Goal: Information Seeking & Learning: Learn about a topic

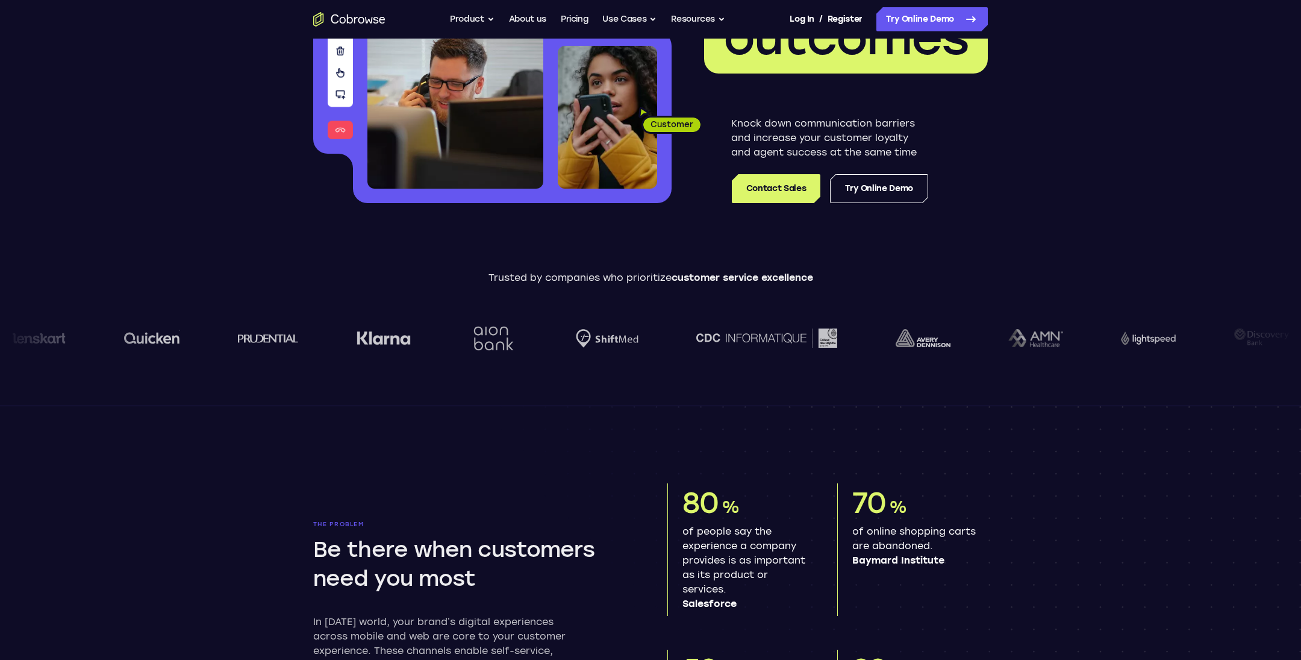
scroll to position [205, 0]
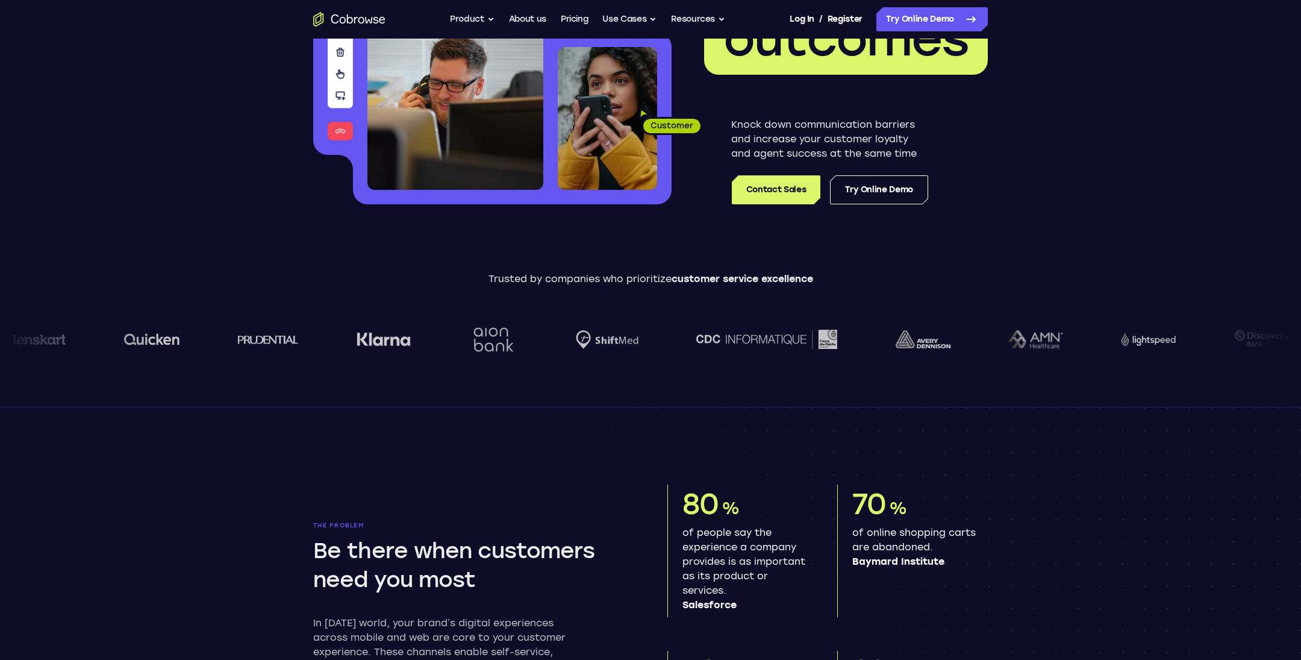
drag, startPoint x: 962, startPoint y: 402, endPoint x: 650, endPoint y: 415, distance: 312.3
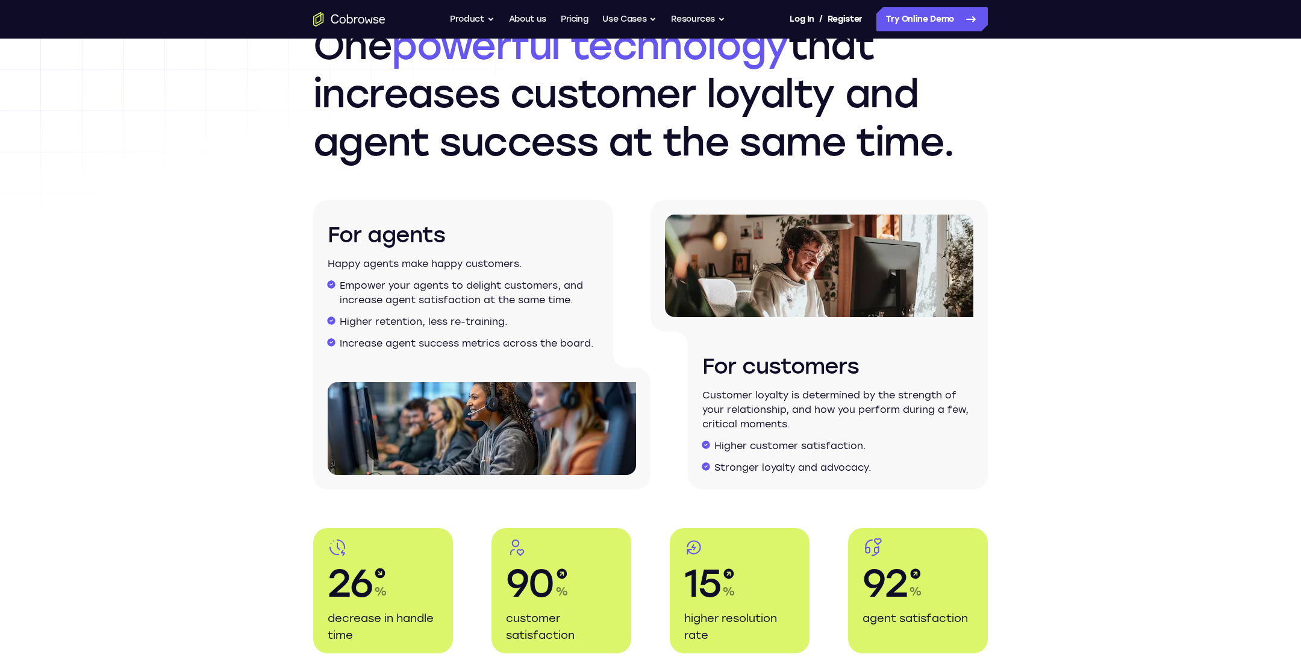
scroll to position [1396, 0]
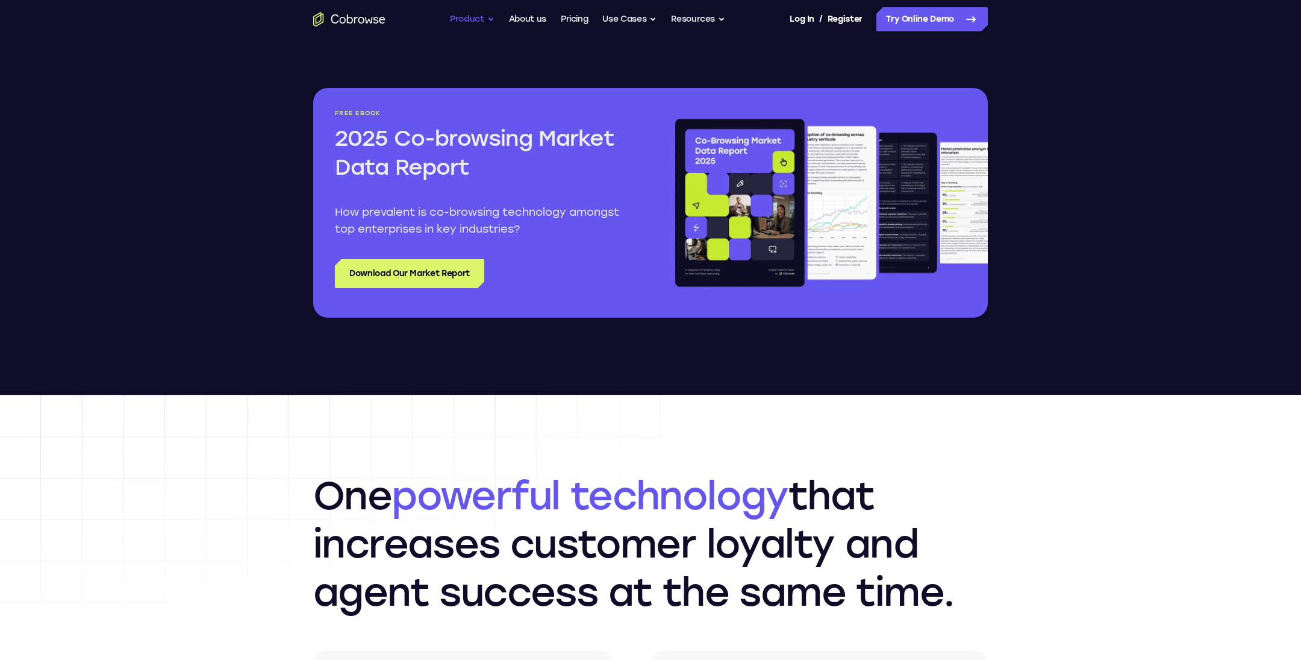
click at [450, 17] on button "Product" at bounding box center [472, 19] width 45 height 24
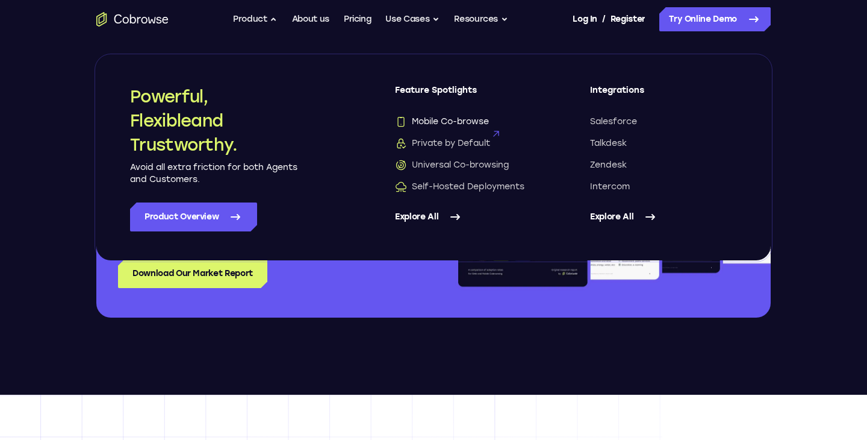
click at [488, 128] on span "Mobile Co-browse" at bounding box center [442, 122] width 94 height 12
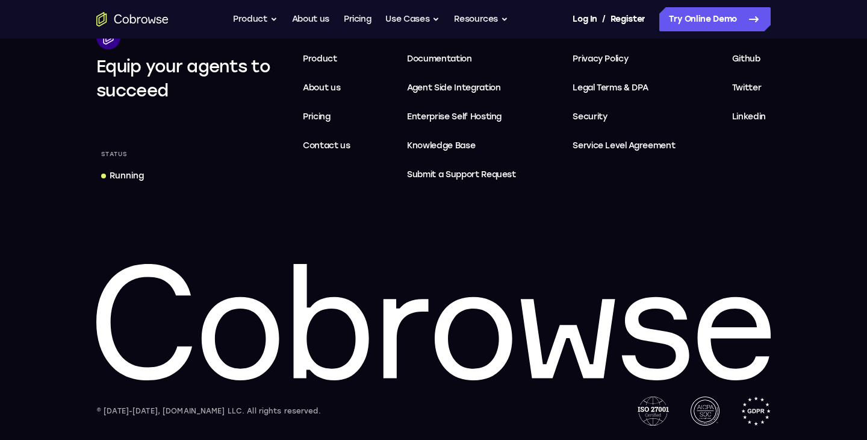
scroll to position [2697, 0]
click at [233, 21] on button "Product" at bounding box center [255, 19] width 45 height 24
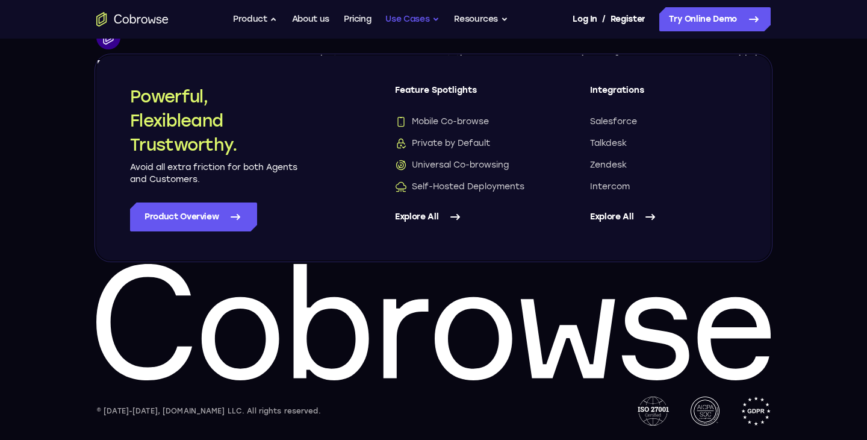
click at [402, 19] on button "Use Cases" at bounding box center [413, 19] width 54 height 24
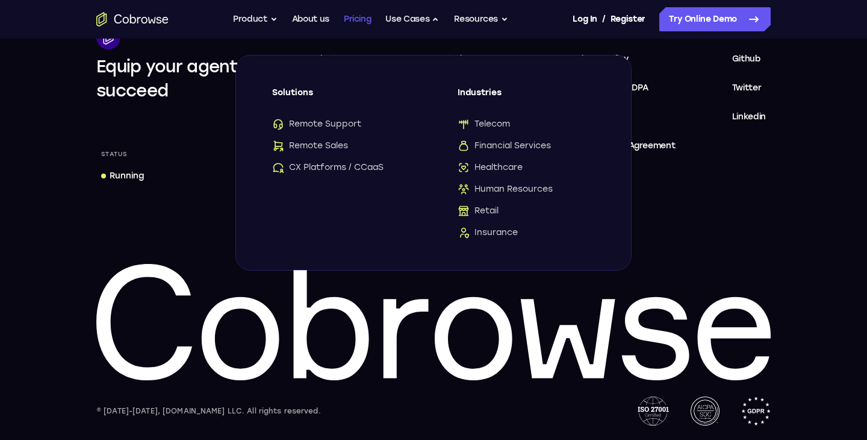
click at [344, 26] on link "Pricing" at bounding box center [358, 19] width 28 height 24
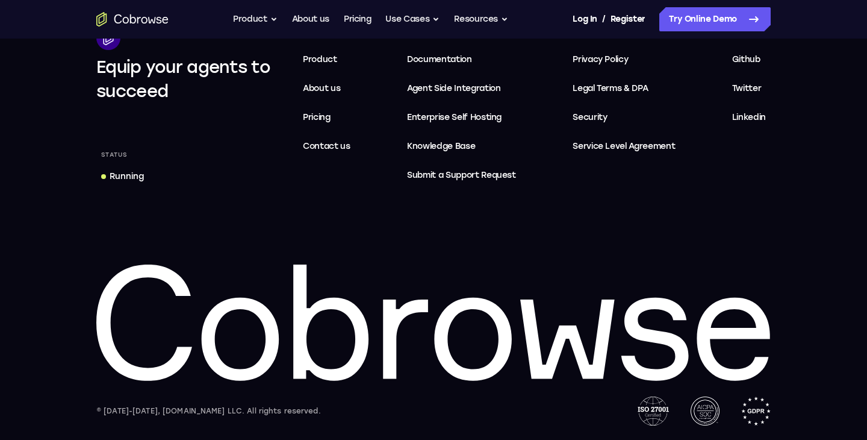
scroll to position [3151, 0]
click at [508, 26] on button "Resources" at bounding box center [481, 19] width 54 height 24
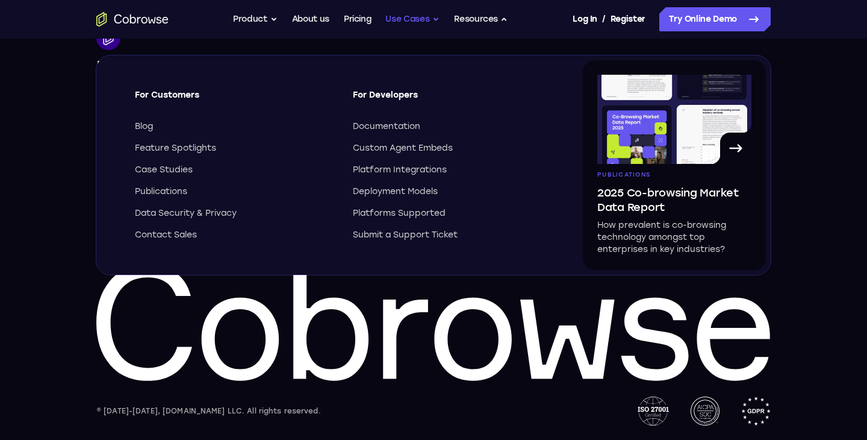
click at [401, 23] on button "Use Cases" at bounding box center [413, 19] width 54 height 24
